Goal: Transaction & Acquisition: Book appointment/travel/reservation

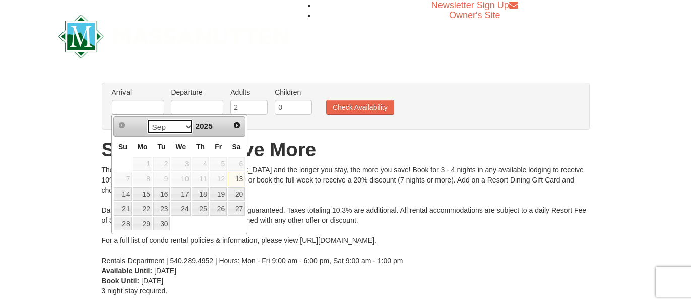
click at [183, 129] on select "Sep Oct Nov Dec" at bounding box center [170, 126] width 47 height 15
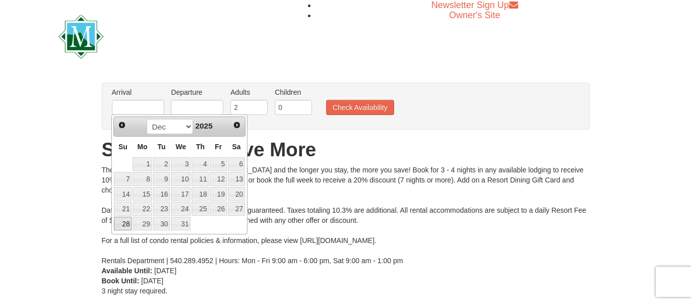
click at [126, 222] on link "28" at bounding box center [123, 224] width 18 height 14
type input "[DATE]"
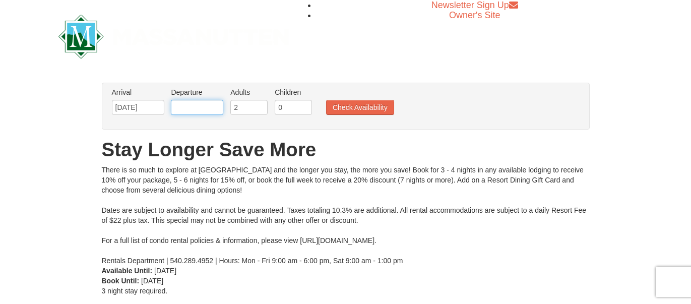
click at [195, 109] on input "text" at bounding box center [197, 107] width 52 height 15
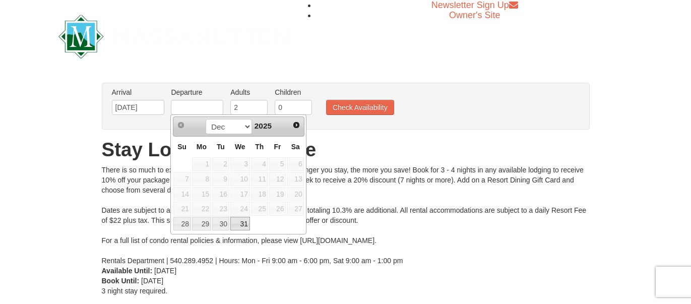
click at [247, 223] on link "31" at bounding box center [240, 224] width 20 height 14
type input "12/31/2025"
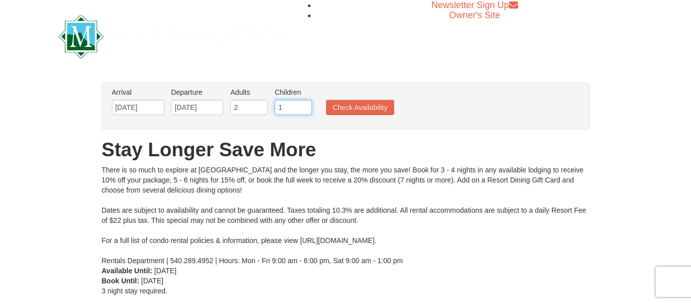
click at [304, 106] on input "1" at bounding box center [293, 107] width 37 height 15
type input "2"
click at [304, 106] on input "2" at bounding box center [293, 107] width 37 height 15
click at [353, 104] on button "Check Availability" at bounding box center [360, 107] width 68 height 15
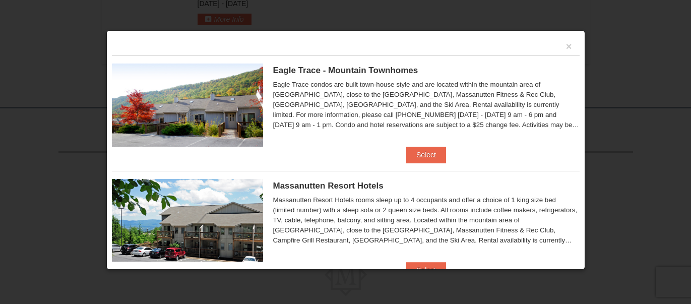
click at [390, 284] on div at bounding box center [345, 152] width 691 height 304
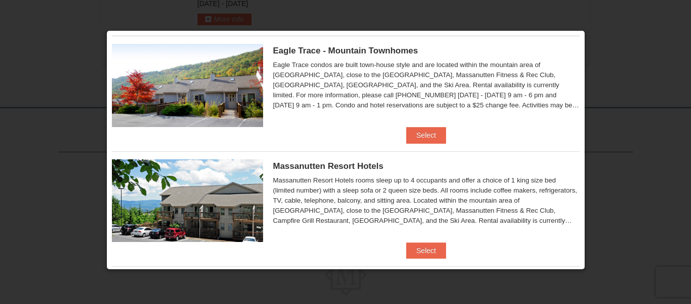
scroll to position [17, 0]
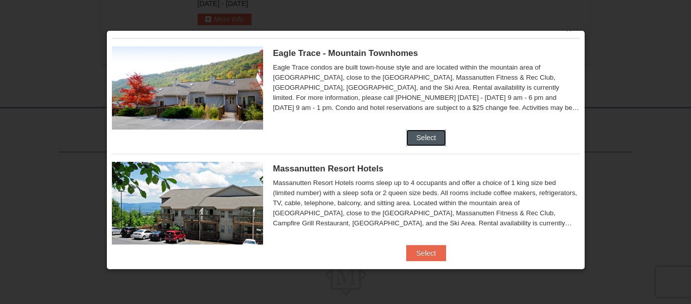
click at [426, 135] on button "Select" at bounding box center [426, 138] width 40 height 16
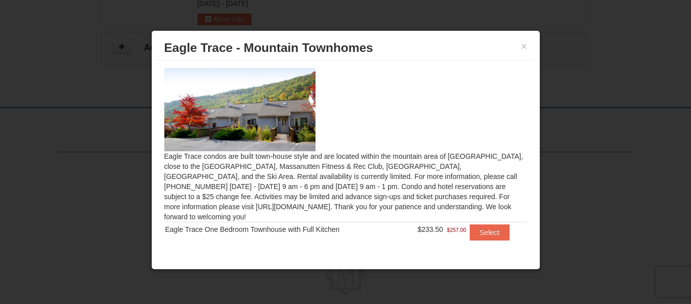
scroll to position [3, 0]
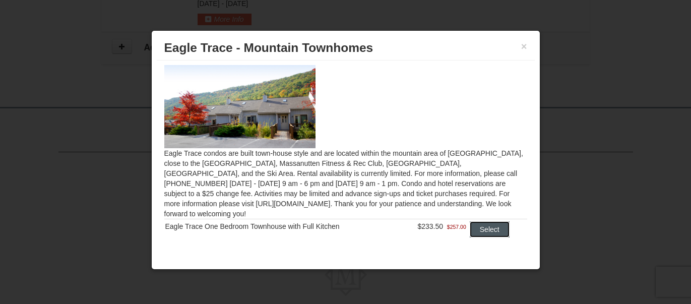
click at [495, 221] on button "Select" at bounding box center [490, 229] width 40 height 16
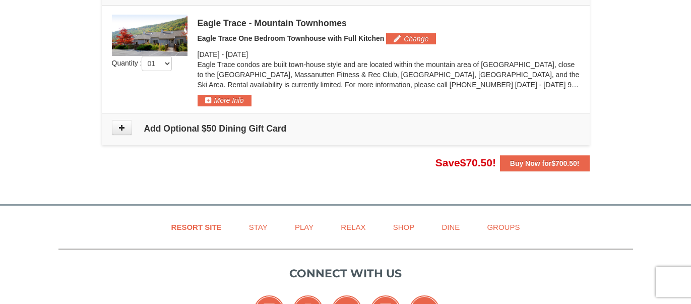
scroll to position [314, 0]
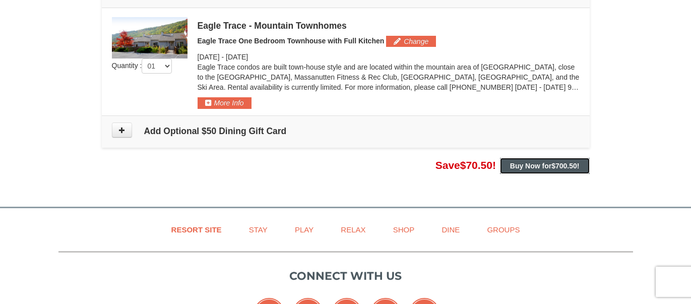
click at [530, 168] on button "Buy Now for $700.50 !" at bounding box center [545, 166] width 90 height 16
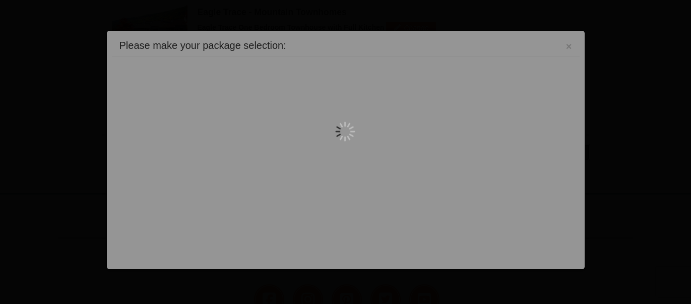
scroll to position [330, 0]
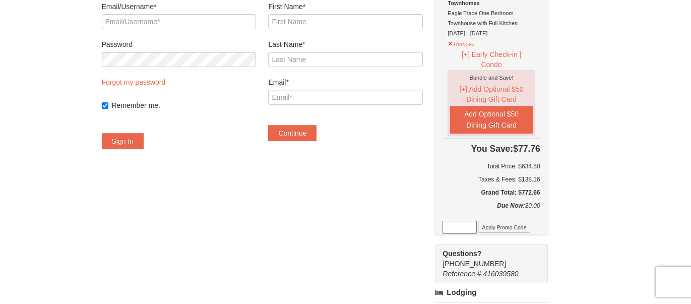
scroll to position [99, 0]
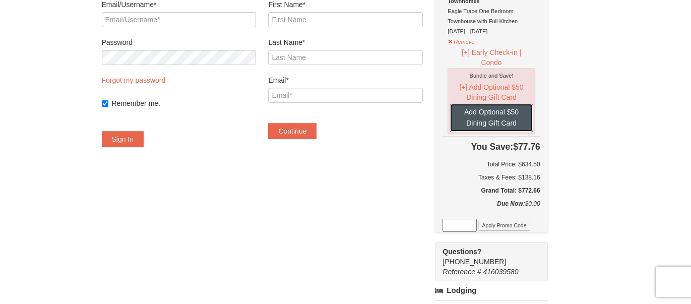
click at [487, 120] on button "Add Optional $50 Dining Gift Card" at bounding box center [491, 118] width 82 height 28
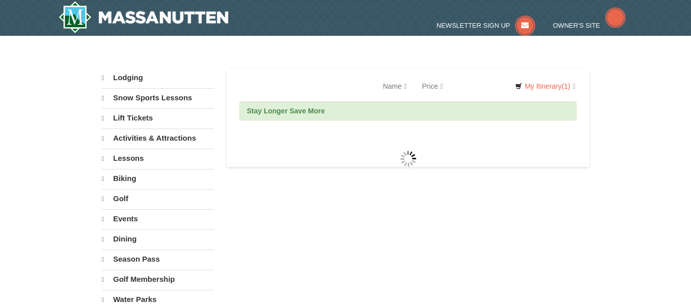
scroll to position [99, 0]
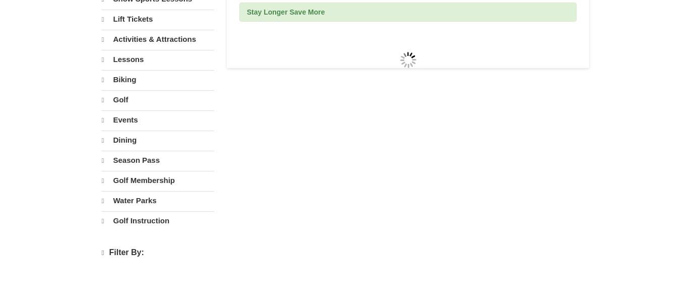
select select "9"
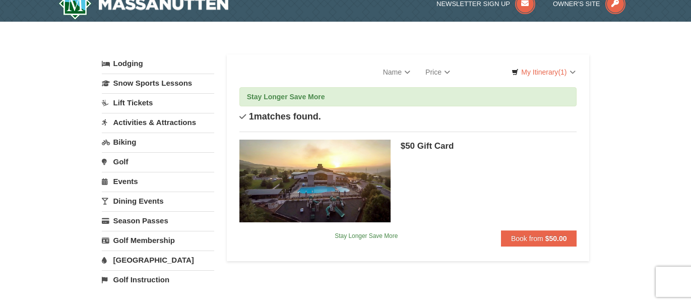
scroll to position [14, 0]
click at [130, 121] on link "Activities & Attractions" at bounding box center [158, 122] width 112 height 19
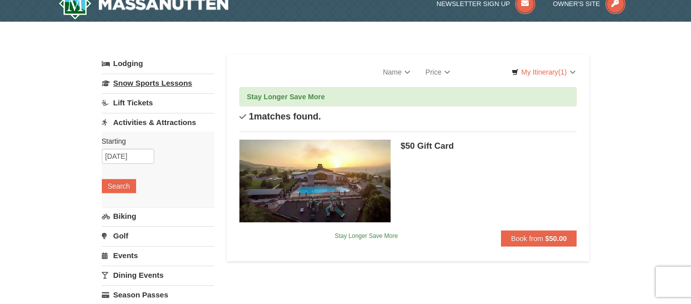
click at [133, 83] on link "Snow Sports Lessons" at bounding box center [158, 83] width 112 height 19
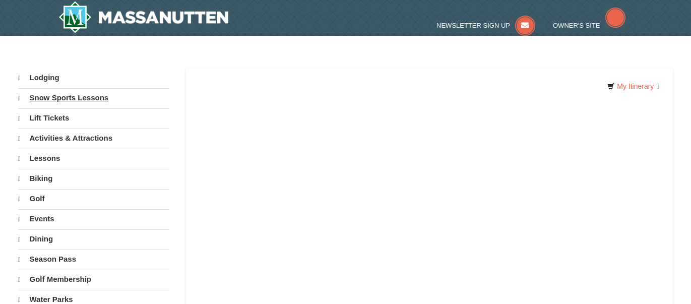
select select "9"
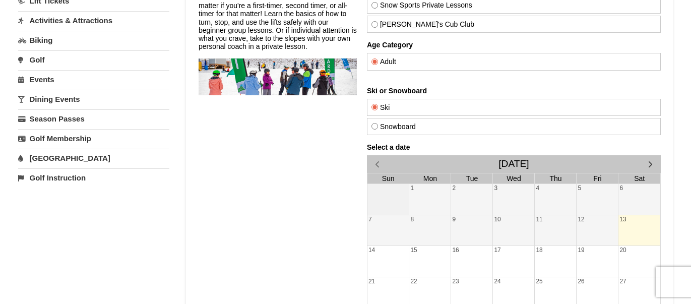
scroll to position [102, 0]
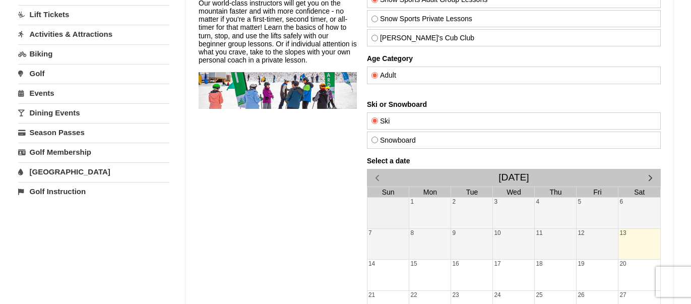
click at [45, 94] on link "Events" at bounding box center [93, 93] width 151 height 19
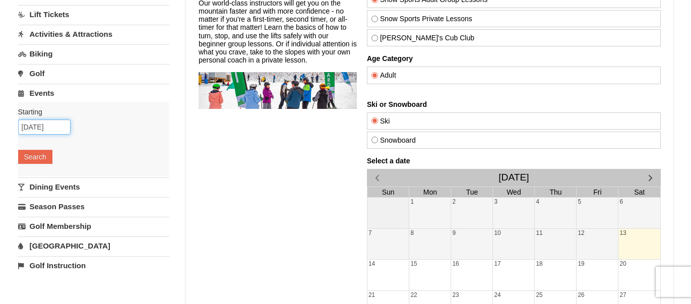
click at [44, 128] on input "09/13/2025" at bounding box center [44, 126] width 52 height 15
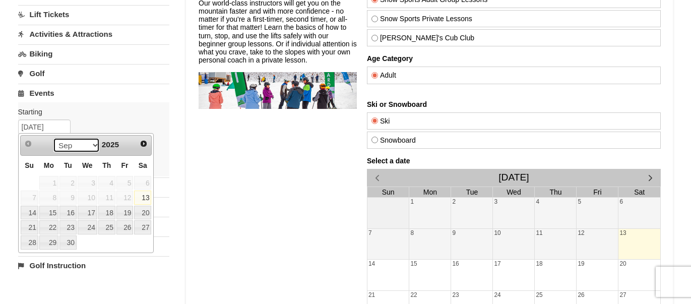
click at [91, 148] on select "Sep Oct Nov Dec" at bounding box center [76, 145] width 47 height 15
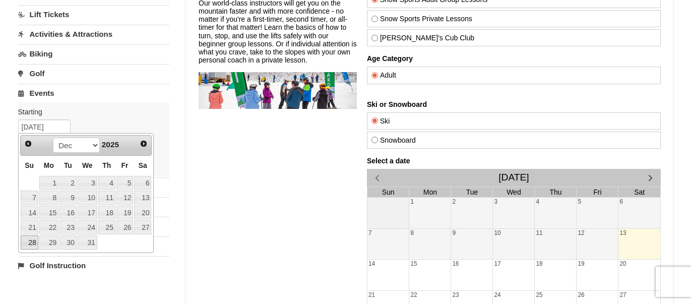
click at [30, 242] on link "28" at bounding box center [30, 242] width 18 height 14
type input "[DATE]"
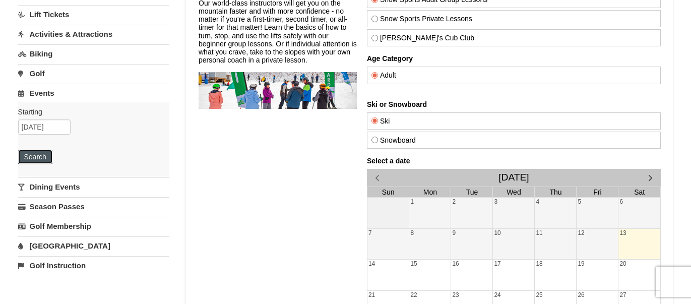
click at [41, 154] on button "Search" at bounding box center [35, 157] width 34 height 14
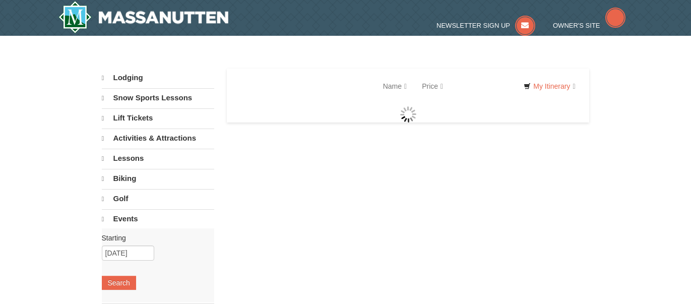
select select "9"
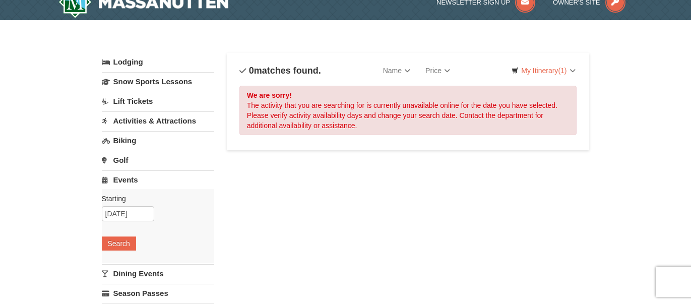
click at [140, 121] on link "Activities & Attractions" at bounding box center [158, 120] width 112 height 19
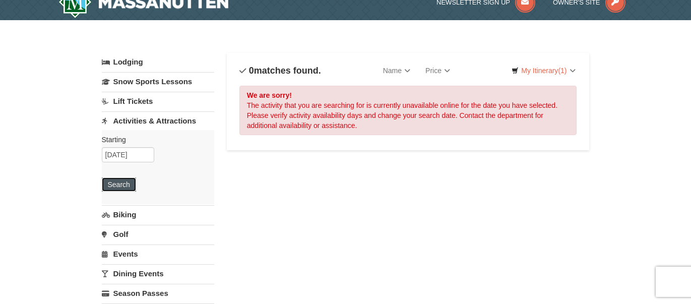
click at [124, 185] on button "Search" at bounding box center [119, 184] width 34 height 14
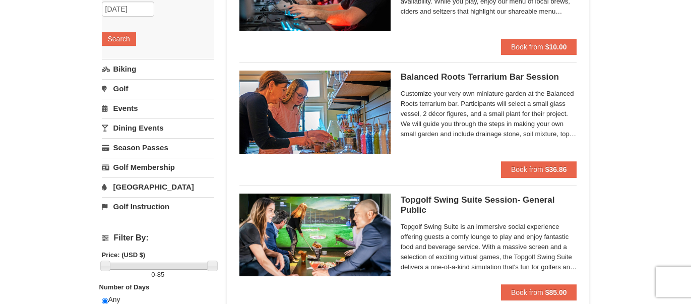
scroll to position [163, 0]
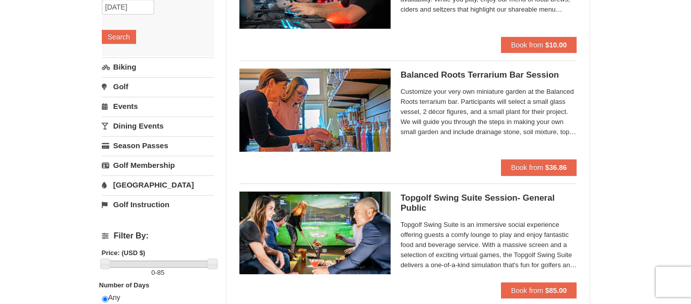
click at [136, 129] on link "Dining Events" at bounding box center [158, 125] width 112 height 19
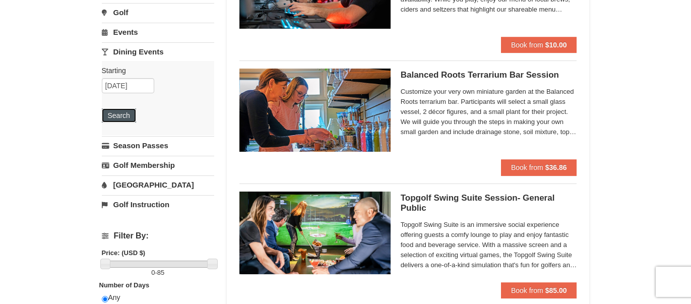
click at [117, 116] on button "Search" at bounding box center [119, 115] width 34 height 14
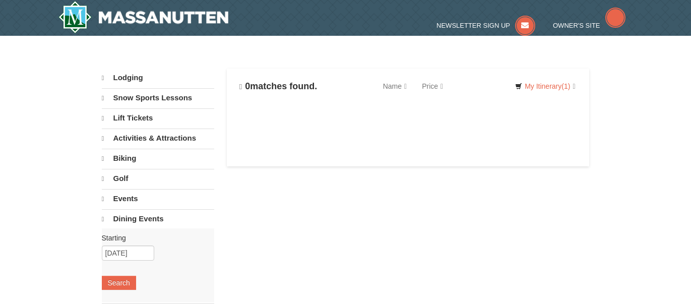
select select "9"
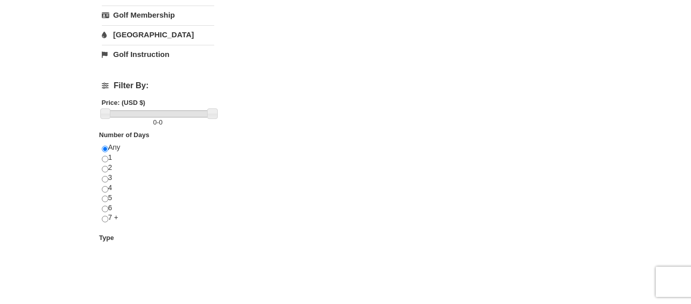
click at [133, 35] on link "[GEOGRAPHIC_DATA]" at bounding box center [158, 34] width 112 height 19
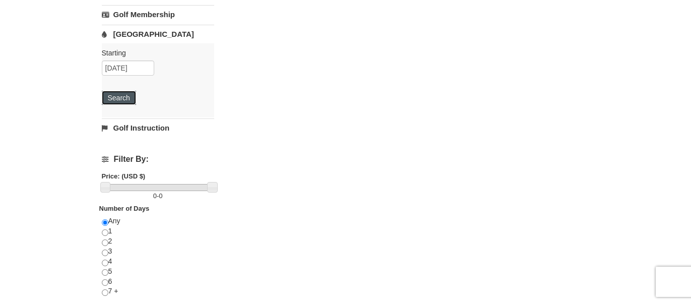
click at [121, 102] on button "Search" at bounding box center [119, 98] width 34 height 14
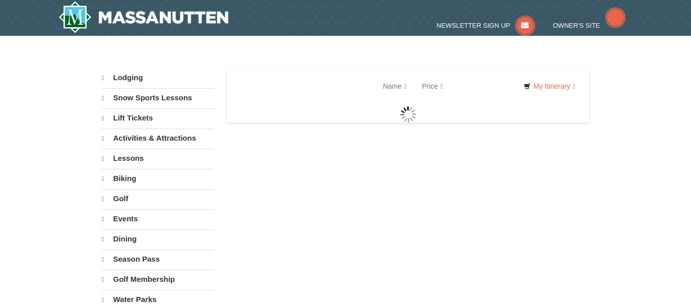
select select "9"
